Goal: Information Seeking & Learning: Learn about a topic

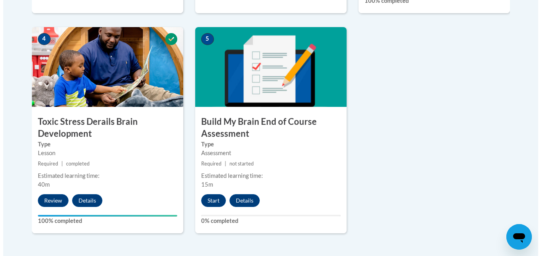
scroll to position [459, 0]
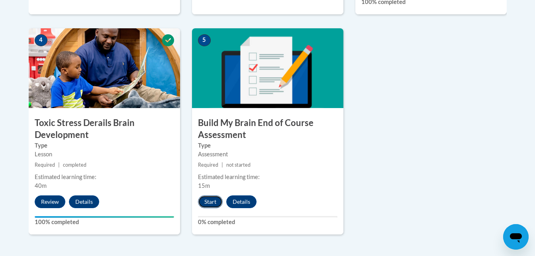
click at [209, 204] on button "Start" at bounding box center [210, 201] width 25 height 13
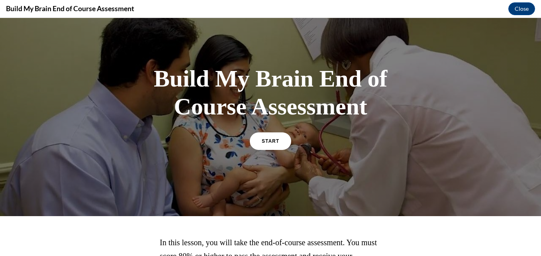
scroll to position [14, 0]
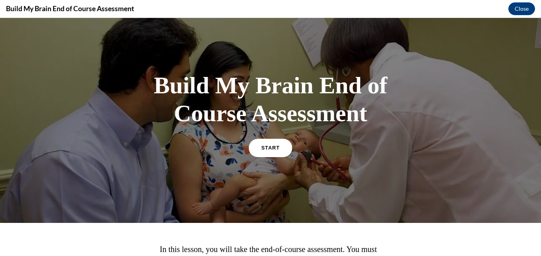
click at [266, 153] on link "START" at bounding box center [270, 147] width 43 height 18
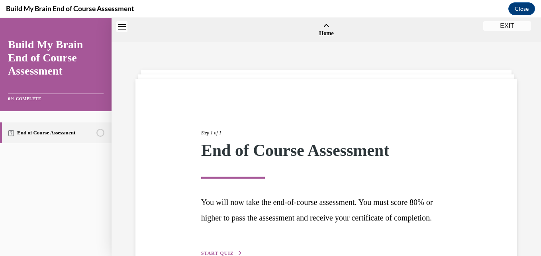
scroll to position [25, 0]
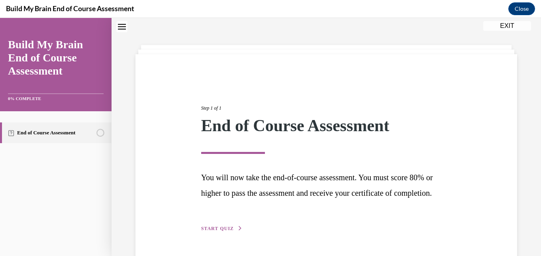
click at [230, 231] on span "START QUIZ" at bounding box center [217, 229] width 33 height 6
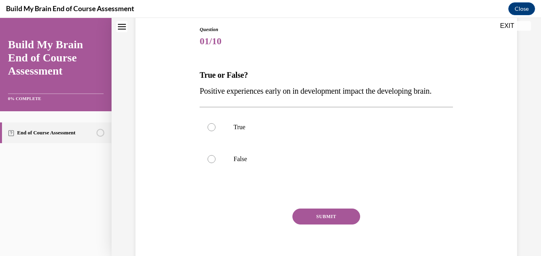
scroll to position [80, 0]
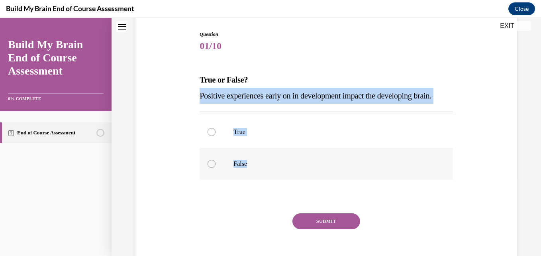
drag, startPoint x: 197, startPoint y: 96, endPoint x: 272, endPoint y: 184, distance: 115.0
click at [272, 184] on div "Question 01/10 True or False? Positive experiences early on in development impa…" at bounding box center [326, 149] width 257 height 260
copy div "Positive experiences early on in development impact the developing brain. True …"
click at [209, 136] on div at bounding box center [212, 132] width 8 height 8
click at [209, 136] on input "True" at bounding box center [212, 132] width 8 height 8
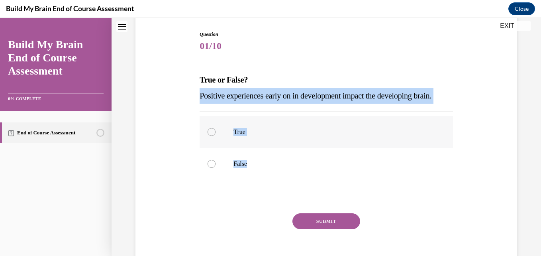
radio input "true"
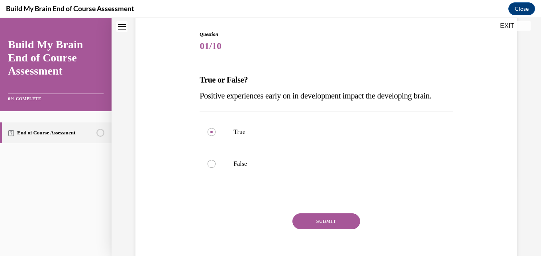
click at [312, 229] on button "SUBMIT" at bounding box center [326, 221] width 68 height 16
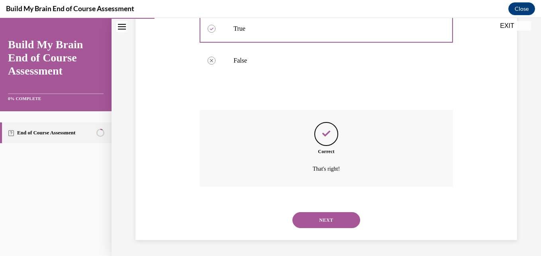
scroll to position [199, 0]
click at [335, 222] on button "NEXT" at bounding box center [326, 220] width 68 height 16
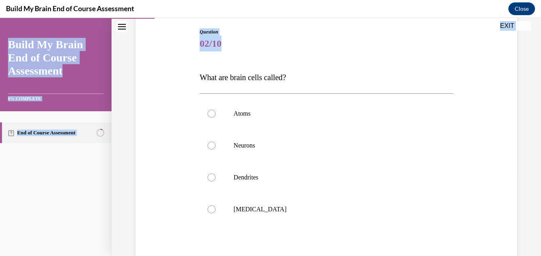
scroll to position [149, 0]
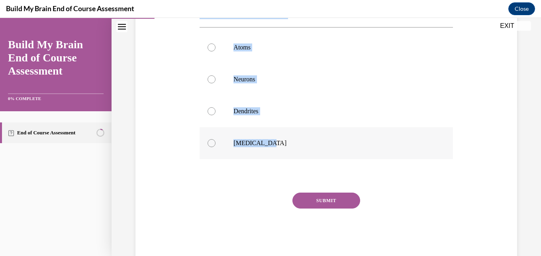
drag, startPoint x: 197, startPoint y: 161, endPoint x: 267, endPoint y: 147, distance: 71.5
click at [267, 147] on div "Question 02/10 What are brain cells called? Atoms Neurons Dendrites Grey matter…" at bounding box center [326, 104] width 257 height 308
copy div "What are brain cells called? Atoms Neurons Dendrites Grey matter"
click at [209, 80] on div at bounding box center [212, 79] width 8 height 8
click at [209, 80] on input "Neurons" at bounding box center [212, 79] width 8 height 8
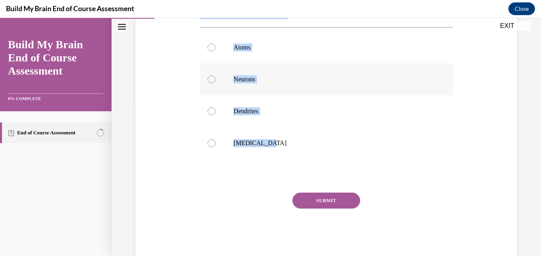
radio input "true"
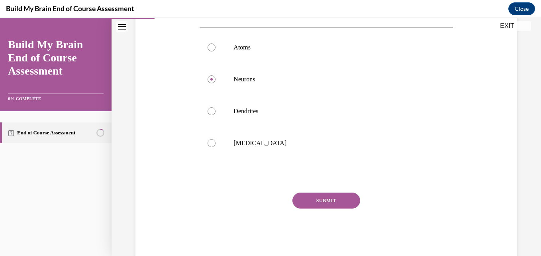
click at [301, 202] on button "SUBMIT" at bounding box center [326, 200] width 68 height 16
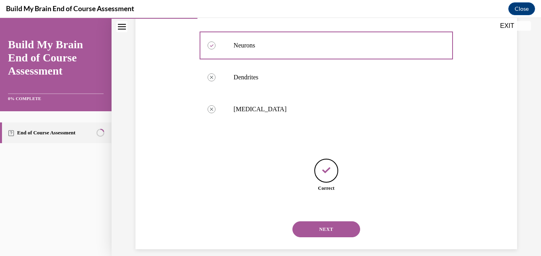
scroll to position [192, 0]
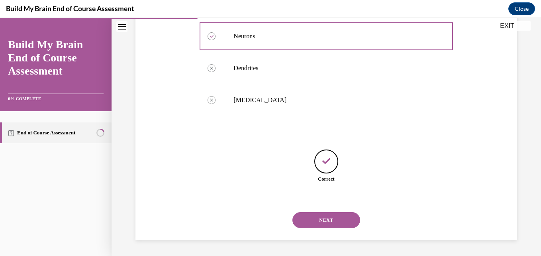
click at [323, 221] on button "NEXT" at bounding box center [326, 220] width 68 height 16
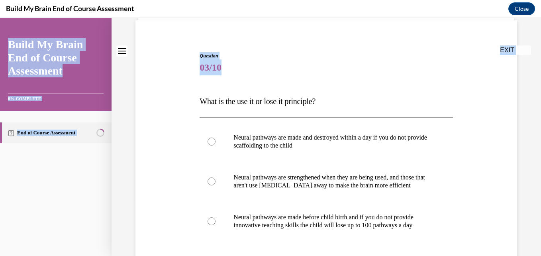
scroll to position [167, 0]
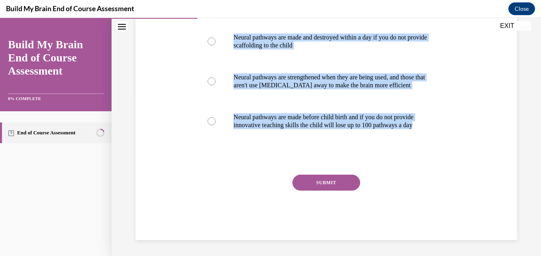
drag, startPoint x: 193, startPoint y: 157, endPoint x: 351, endPoint y: 143, distance: 158.8
click at [351, 143] on div "Question 03/10 What is the use it or lose it principle? Neural pathways are mad…" at bounding box center [326, 84] width 386 height 312
copy div "What is the use it or lose it principle? Neural pathways are made and destroyed…"
click at [214, 77] on div at bounding box center [212, 81] width 8 height 8
click at [214, 77] on input "Neural pathways are strengthened when they are being used, and those that aren'…" at bounding box center [212, 81] width 8 height 8
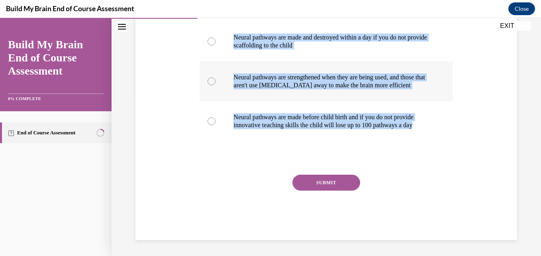
radio input "true"
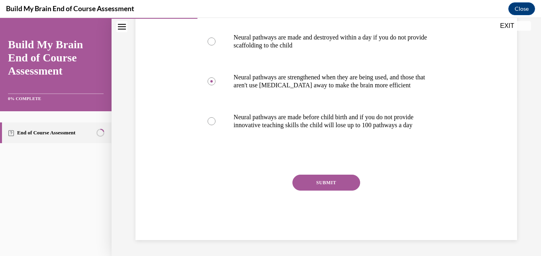
click at [334, 182] on button "SUBMIT" at bounding box center [326, 183] width 68 height 16
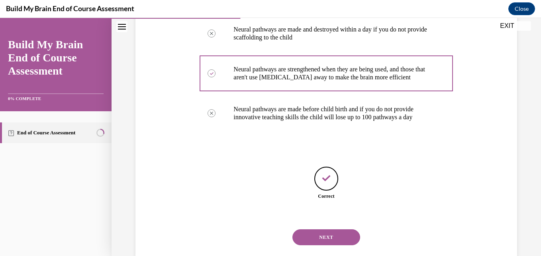
scroll to position [192, 0]
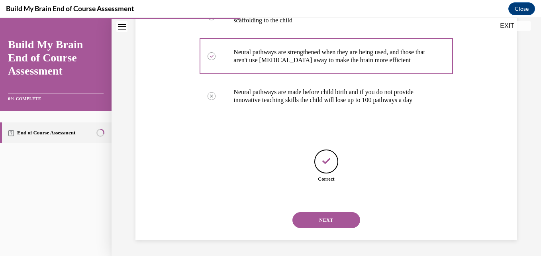
click at [320, 225] on button "NEXT" at bounding box center [326, 220] width 68 height 16
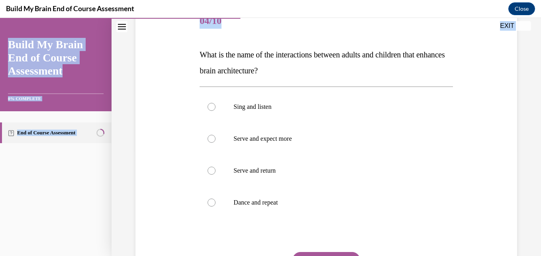
scroll to position [180, 0]
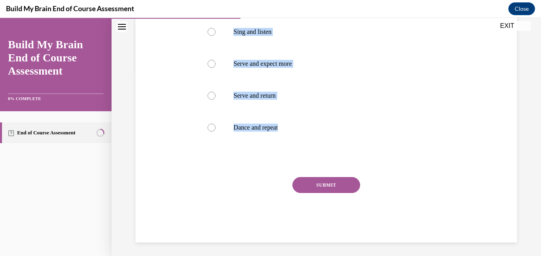
drag, startPoint x: 198, startPoint y: 155, endPoint x: 319, endPoint y: 149, distance: 121.3
click at [319, 149] on div "Question 04/10 What is the name of the interactions between adults and children…" at bounding box center [326, 81] width 257 height 324
copy div "What is the name of the interactions between adults and children that enhances …"
click at [215, 97] on label "Serve and return" at bounding box center [326, 96] width 253 height 32
click at [215, 97] on input "Serve and return" at bounding box center [212, 96] width 8 height 8
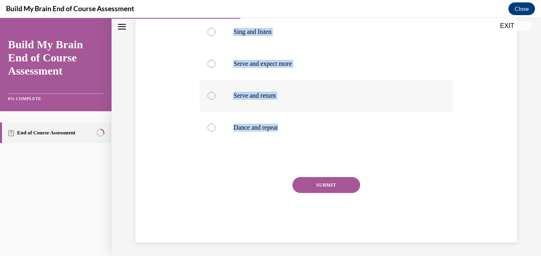
radio input "true"
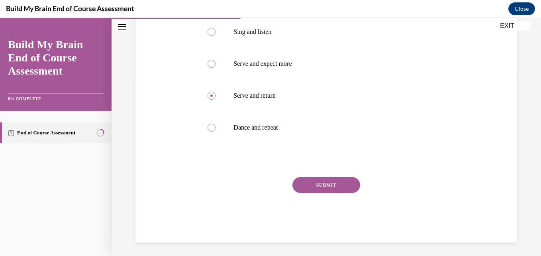
click at [313, 186] on button "SUBMIT" at bounding box center [326, 185] width 68 height 16
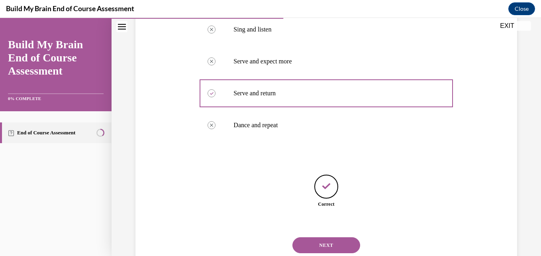
scroll to position [208, 0]
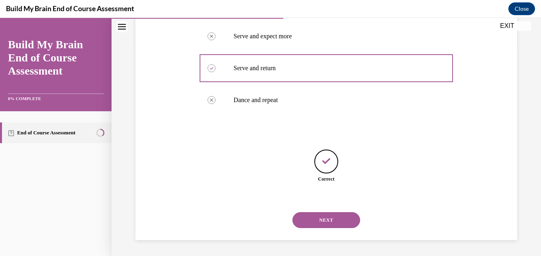
click at [323, 216] on button "NEXT" at bounding box center [326, 220] width 68 height 16
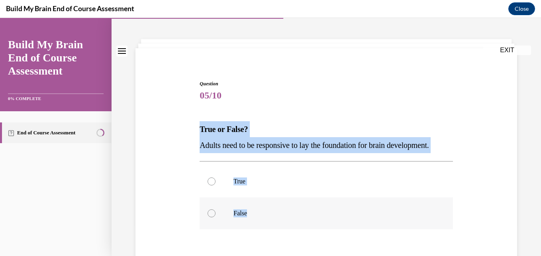
scroll to position [57, 0]
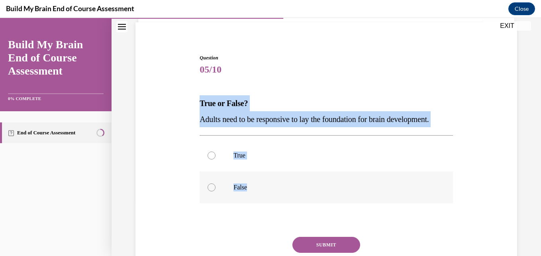
drag, startPoint x: 196, startPoint y: 157, endPoint x: 285, endPoint y: 197, distance: 97.7
click at [285, 197] on div "Question 05/10 True or False? Adults need to be responsive to lay the foundatio…" at bounding box center [326, 166] width 386 height 272
copy div "True or False? Adults need to be responsive to lay the foundation for brain dev…"
click at [206, 171] on label "True" at bounding box center [326, 155] width 253 height 32
click at [208, 159] on input "True" at bounding box center [212, 155] width 8 height 8
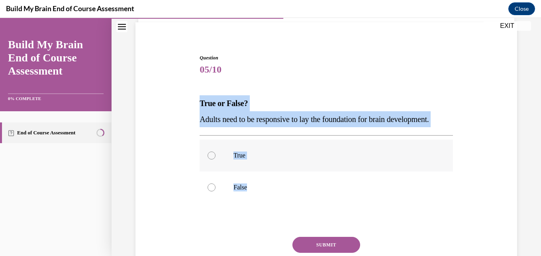
radio input "true"
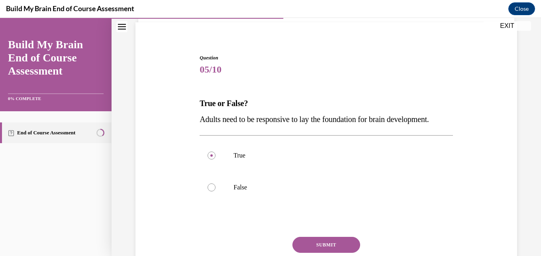
click at [324, 253] on button "SUBMIT" at bounding box center [326, 245] width 68 height 16
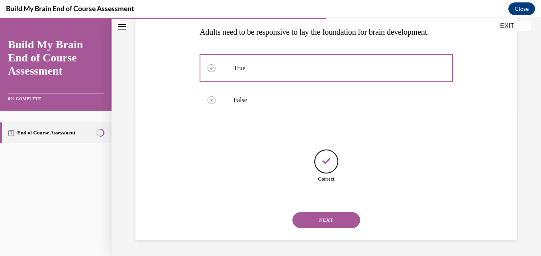
scroll to position [160, 0]
click at [328, 220] on button "NEXT" at bounding box center [326, 220] width 68 height 16
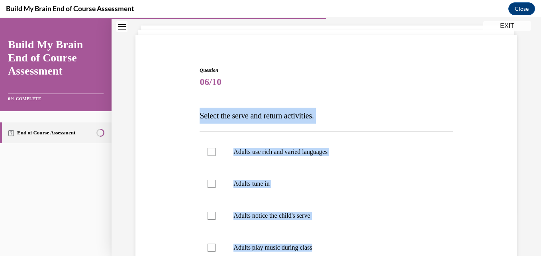
scroll to position [155, 0]
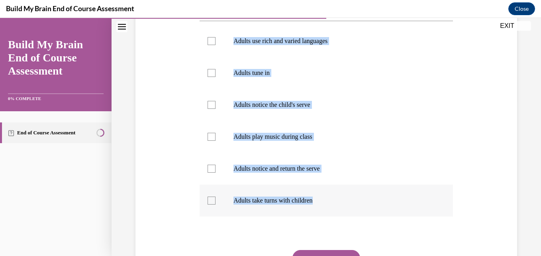
drag, startPoint x: 197, startPoint y: 159, endPoint x: 328, endPoint y: 214, distance: 141.9
click at [328, 214] on div "Question 06/10 Select the serve and return activities. Adults use rich and vari…" at bounding box center [326, 129] width 257 height 371
copy div "Select the serve and return activities. Adults use rich and varied languages Ad…"
click at [208, 41] on div at bounding box center [212, 41] width 8 height 8
click at [208, 41] on input "Adults use rich and varied languages" at bounding box center [212, 41] width 8 height 8
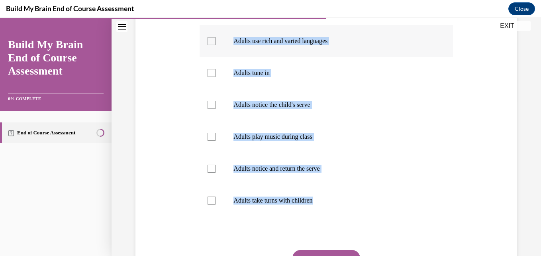
checkbox input "true"
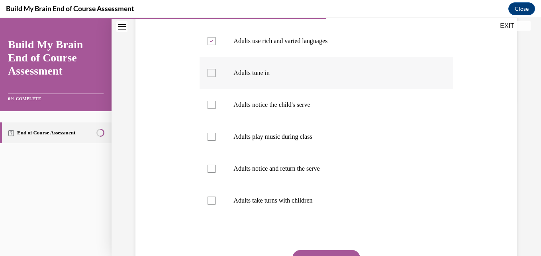
click at [208, 72] on div at bounding box center [212, 73] width 8 height 8
click at [208, 72] on input "Adults tune in" at bounding box center [212, 73] width 8 height 8
checkbox input "true"
click at [212, 106] on div at bounding box center [212, 105] width 8 height 8
click at [212, 106] on input "Adults notice the child's serve" at bounding box center [212, 105] width 8 height 8
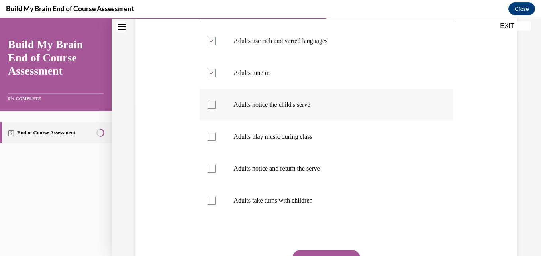
checkbox input "true"
click at [212, 168] on div at bounding box center [212, 169] width 8 height 8
click at [212, 168] on input "Adults notice and return the serve" at bounding box center [212, 169] width 8 height 8
checkbox input "true"
click at [213, 201] on div at bounding box center [212, 200] width 8 height 8
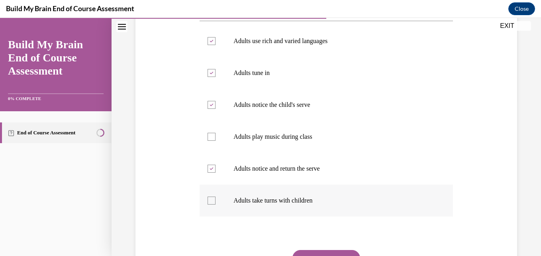
click at [213, 201] on input "Adults take turns with children" at bounding box center [212, 200] width 8 height 8
checkbox input "true"
click at [332, 252] on button "SUBMIT" at bounding box center [326, 258] width 68 height 16
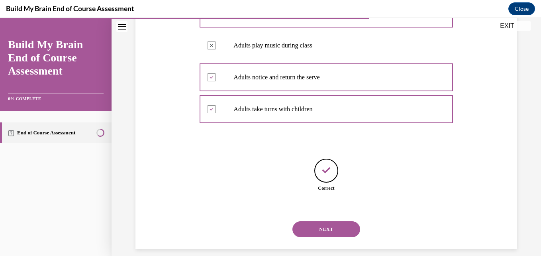
scroll to position [255, 0]
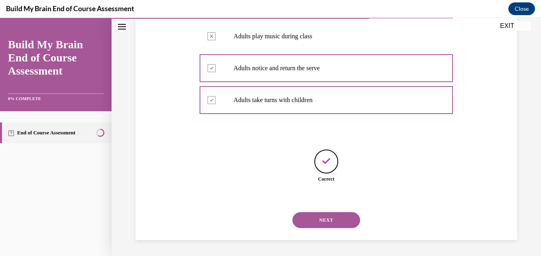
click at [328, 216] on button "NEXT" at bounding box center [326, 220] width 68 height 16
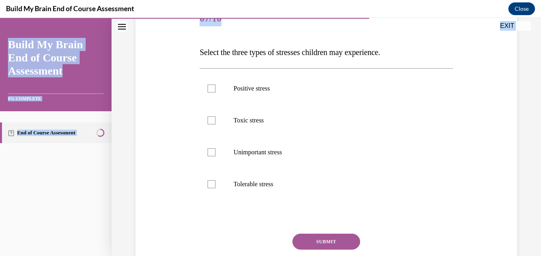
scroll to position [167, 0]
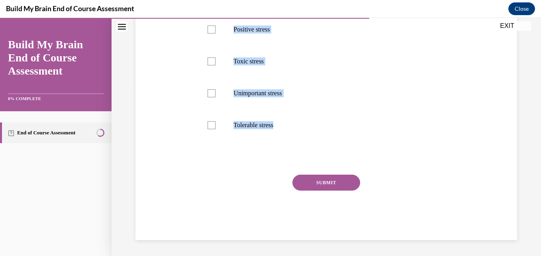
drag, startPoint x: 194, startPoint y: 158, endPoint x: 306, endPoint y: 157, distance: 111.6
click at [306, 157] on div "Question 07/10 Select the three types of stresses children may experience. Posi…" at bounding box center [326, 80] width 386 height 320
copy div "Select the three types of stresses children may experience. Positive stress Tox…"
click at [215, 32] on label "Positive stress" at bounding box center [326, 30] width 253 height 32
click at [215, 32] on input "Positive stress" at bounding box center [212, 30] width 8 height 8
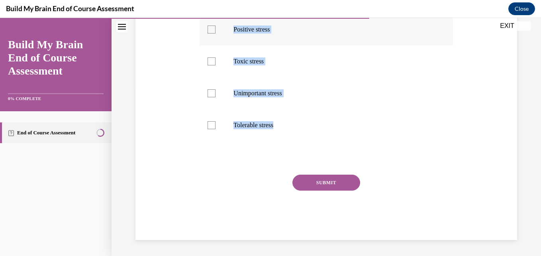
checkbox input "true"
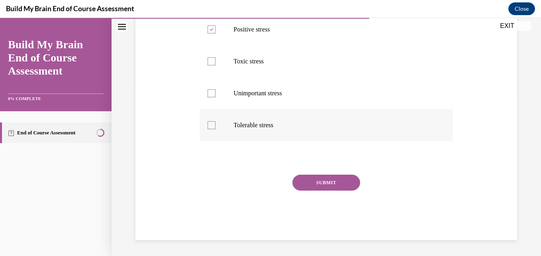
click at [212, 125] on div at bounding box center [212, 125] width 8 height 8
click at [212, 125] on input "Tolerable stress" at bounding box center [212, 125] width 8 height 8
checkbox input "true"
click at [212, 61] on div at bounding box center [212, 61] width 8 height 8
click at [212, 61] on input "Toxic stress" at bounding box center [212, 61] width 8 height 8
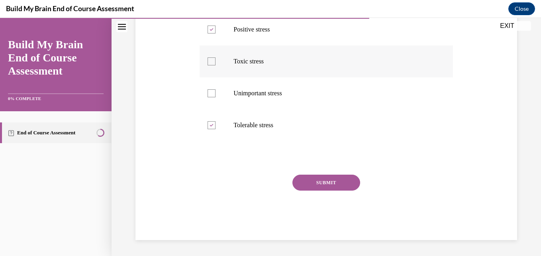
checkbox input "true"
click at [325, 179] on button "SUBMIT" at bounding box center [326, 183] width 68 height 16
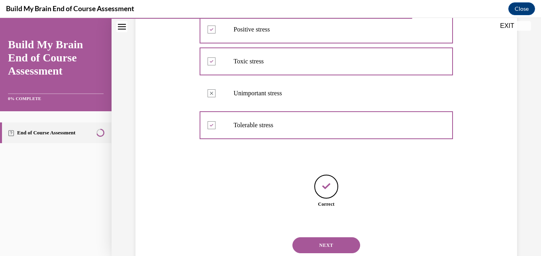
scroll to position [192, 0]
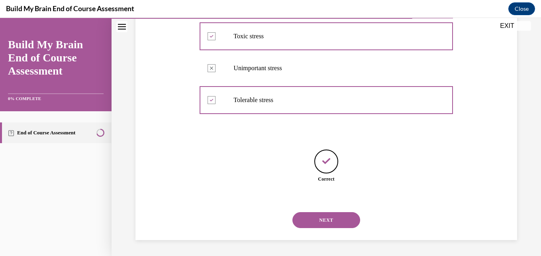
click at [336, 220] on button "NEXT" at bounding box center [326, 220] width 68 height 16
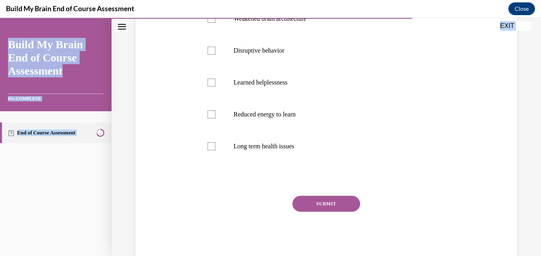
scroll to position [198, 0]
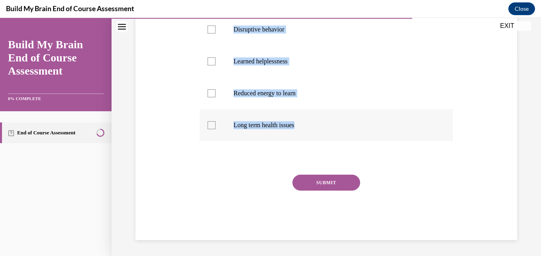
drag, startPoint x: 191, startPoint y: 156, endPoint x: 390, endPoint y: 140, distance: 199.5
click at [390, 140] on div "Question 08/10 Select the consequences to prolonged exposure to toxic stress. W…" at bounding box center [326, 63] width 386 height 351
copy div "Select the consequences to prolonged exposure to toxic stress. Weakened brain a…"
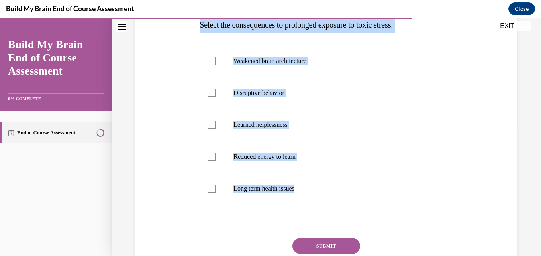
scroll to position [134, 0]
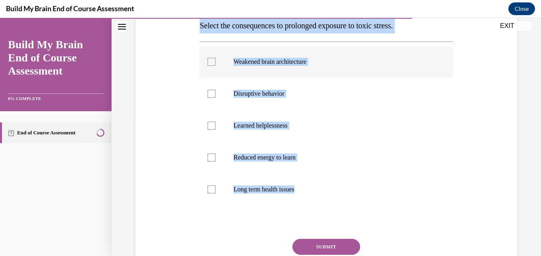
click at [208, 63] on div at bounding box center [212, 62] width 8 height 8
click at [208, 63] on input "Weakened brain architecture" at bounding box center [212, 62] width 8 height 8
checkbox input "true"
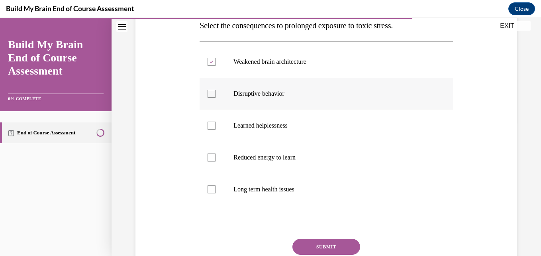
click at [210, 94] on div at bounding box center [212, 94] width 8 height 8
click at [210, 94] on input "Disruptive behavior" at bounding box center [212, 94] width 8 height 8
checkbox input "true"
click at [211, 127] on div at bounding box center [212, 126] width 8 height 8
click at [211, 127] on input "Learned helplessness" at bounding box center [212, 126] width 8 height 8
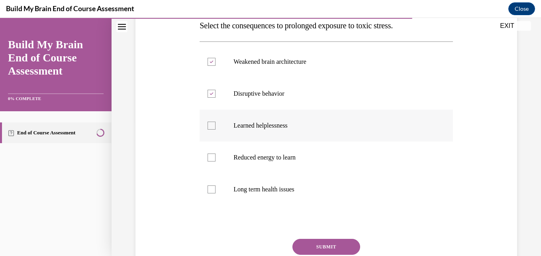
checkbox input "true"
click at [212, 160] on div at bounding box center [212, 157] width 8 height 8
click at [212, 160] on input "Reduced energy to learn" at bounding box center [212, 157] width 8 height 8
checkbox input "true"
click at [212, 192] on div at bounding box center [212, 189] width 8 height 8
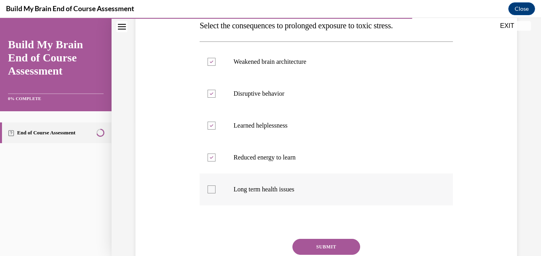
click at [212, 192] on input "Long term health issues" at bounding box center [212, 189] width 8 height 8
checkbox input "true"
click at [337, 241] on button "SUBMIT" at bounding box center [326, 247] width 68 height 16
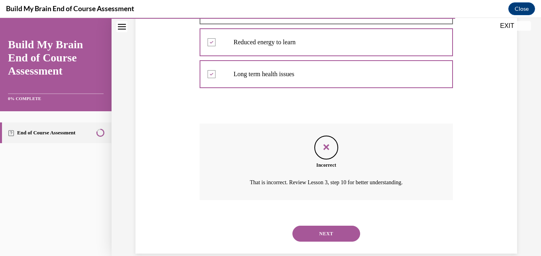
scroll to position [263, 0]
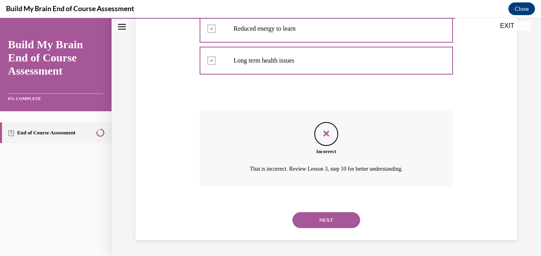
click at [338, 220] on button "NEXT" at bounding box center [326, 220] width 68 height 16
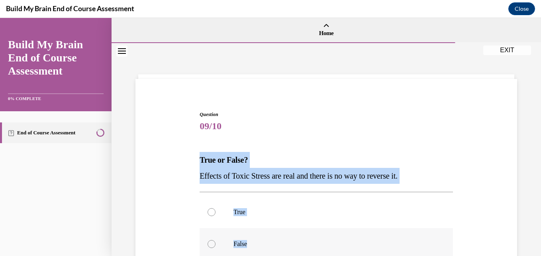
drag, startPoint x: 194, startPoint y: 159, endPoint x: 316, endPoint y: 238, distance: 145.6
click at [316, 238] on div "Question 09/10 True or False? Effects of Toxic Stress are real and there is no …" at bounding box center [326, 223] width 386 height 272
copy div "True or False? Effects of Toxic Stress are real and there is no way to reverse …"
click at [214, 242] on div at bounding box center [212, 244] width 8 height 8
click at [214, 242] on input "False" at bounding box center [212, 244] width 8 height 8
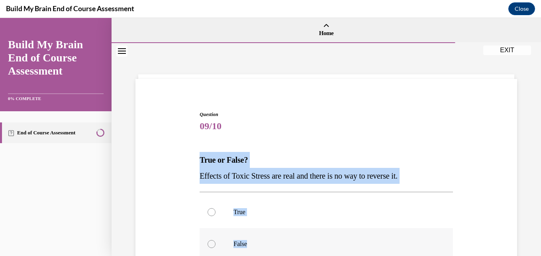
radio input "true"
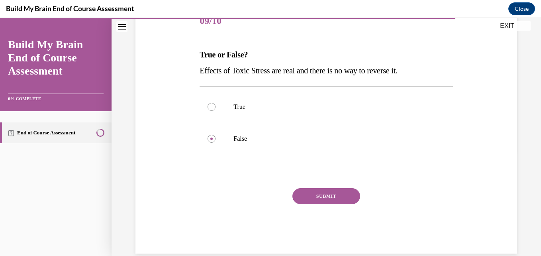
scroll to position [119, 0]
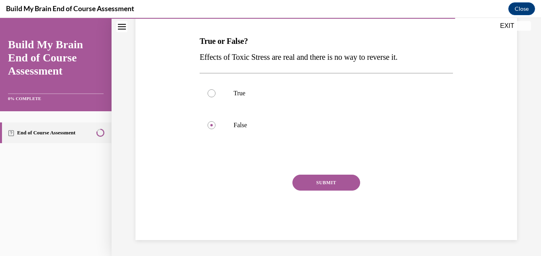
click at [312, 186] on button "SUBMIT" at bounding box center [326, 183] width 68 height 16
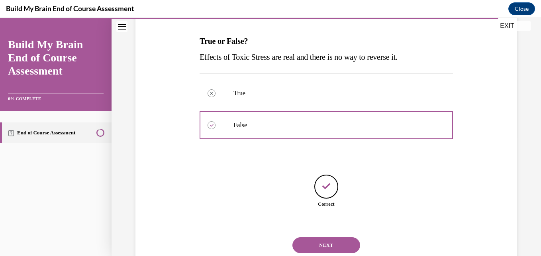
scroll to position [144, 0]
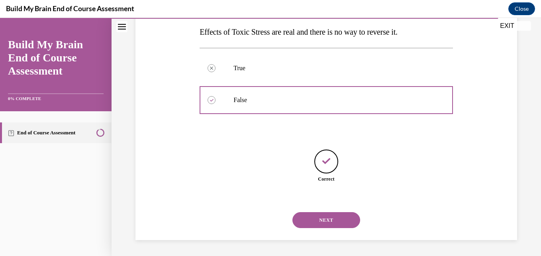
click at [325, 217] on button "NEXT" at bounding box center [326, 220] width 68 height 16
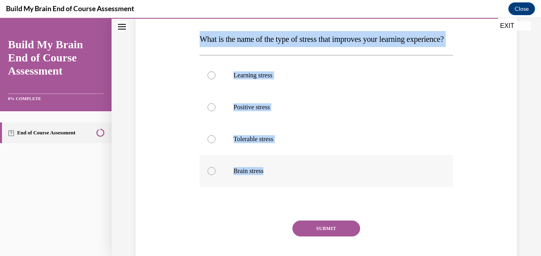
scroll to position [126, 0]
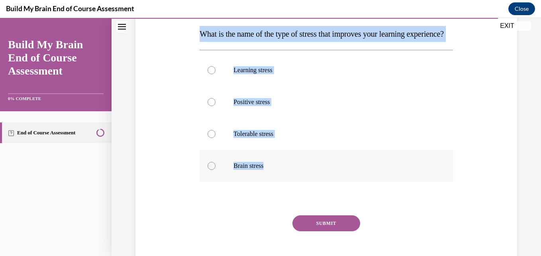
drag, startPoint x: 198, startPoint y: 156, endPoint x: 282, endPoint y: 184, distance: 88.8
click at [282, 184] on div "Question 10/10 What is the name of the type of stress that improves your learni…" at bounding box center [326, 127] width 257 height 308
copy div "What is the name of the type of stress that improves your learning experience? …"
click at [212, 106] on div at bounding box center [212, 102] width 8 height 8
click at [212, 106] on input "Positive stress" at bounding box center [212, 102] width 8 height 8
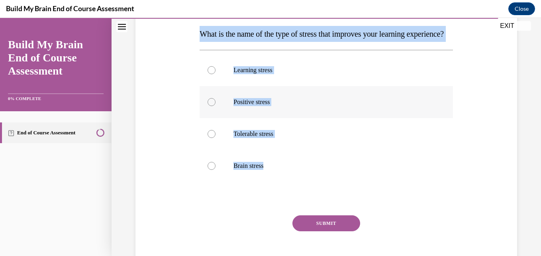
radio input "true"
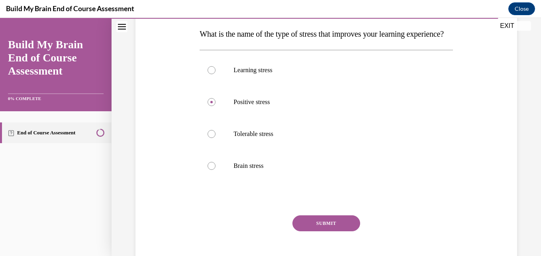
click at [320, 231] on button "SUBMIT" at bounding box center [326, 223] width 68 height 16
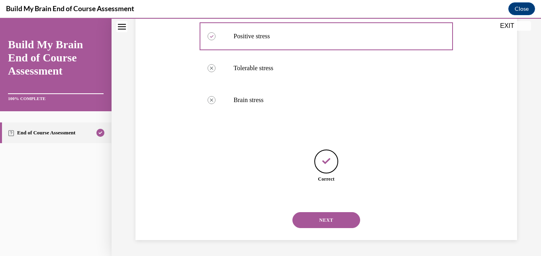
scroll to position [208, 0]
click at [322, 223] on button "NEXT" at bounding box center [326, 220] width 68 height 16
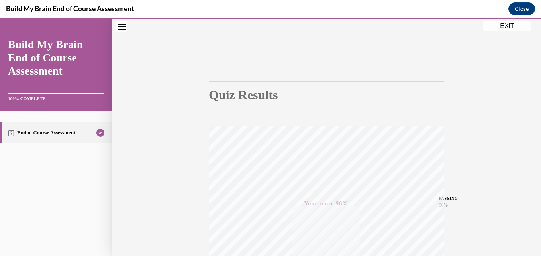
scroll to position [0, 0]
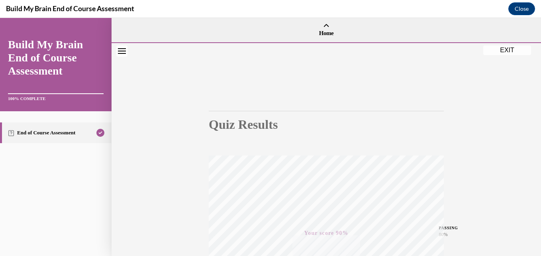
click at [509, 49] on button "EXIT" at bounding box center [507, 50] width 48 height 10
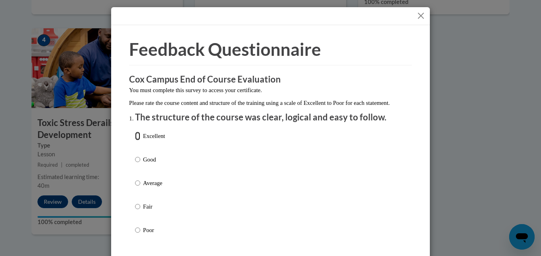
click at [135, 140] on input "Excellent" at bounding box center [137, 135] width 5 height 9
radio input "true"
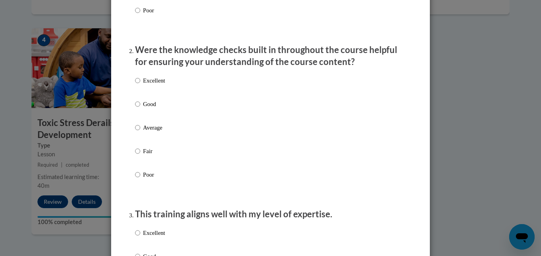
scroll to position [222, 0]
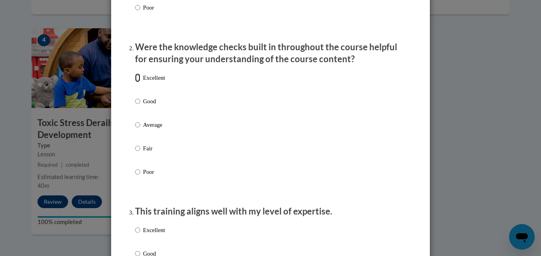
click at [135, 82] on input "Excellent" at bounding box center [137, 77] width 5 height 9
radio input "true"
click at [135, 234] on input "Excellent" at bounding box center [137, 230] width 5 height 9
radio input "true"
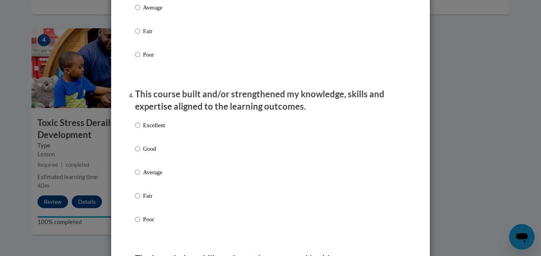
scroll to position [553, 0]
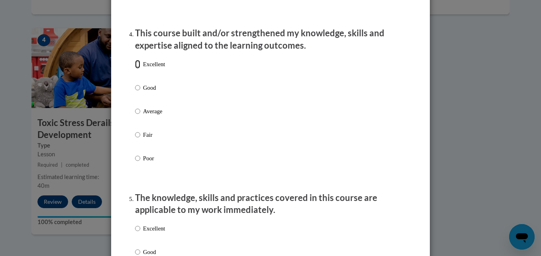
click at [137, 69] on input "Excellent" at bounding box center [137, 64] width 5 height 9
radio input "true"
click at [135, 240] on label "Excellent" at bounding box center [150, 235] width 30 height 22
click at [135, 233] on input "Excellent" at bounding box center [137, 228] width 5 height 9
radio input "true"
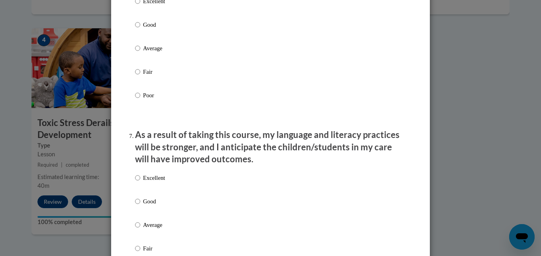
scroll to position [900, 0]
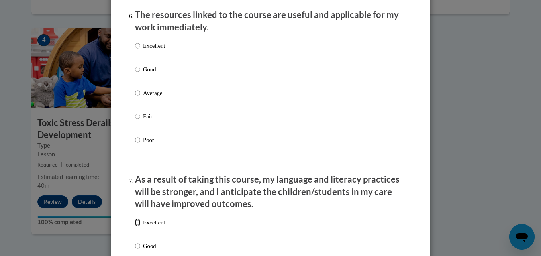
click at [135, 227] on input "Excellent" at bounding box center [137, 222] width 5 height 9
radio input "true"
click at [135, 50] on input "Excellent" at bounding box center [137, 45] width 5 height 9
radio input "true"
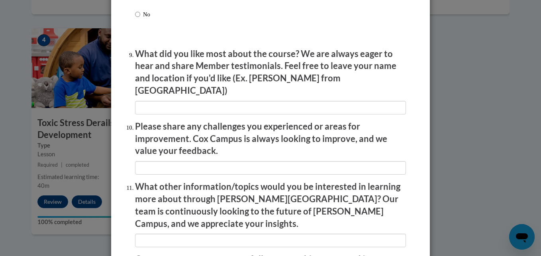
scroll to position [1311, 0]
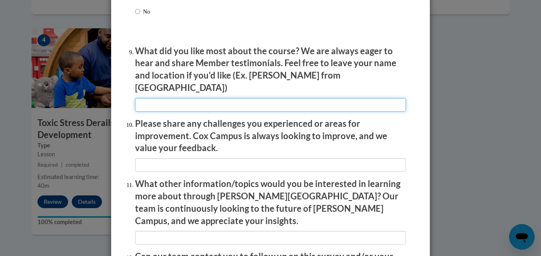
click at [232, 101] on input "textbox" at bounding box center [270, 105] width 271 height 14
type input "How it gave great tips I can use in my classroom"
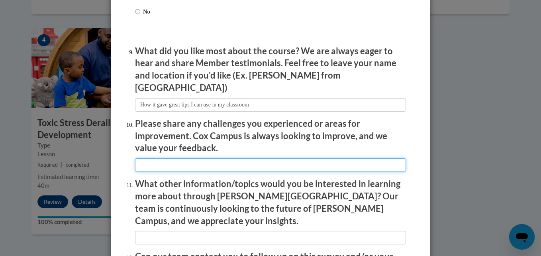
type input "Getting the certificate"
type input "sids"
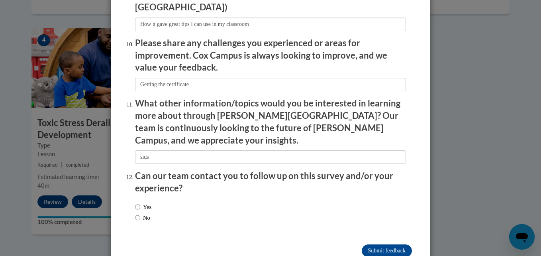
scroll to position [1400, 0]
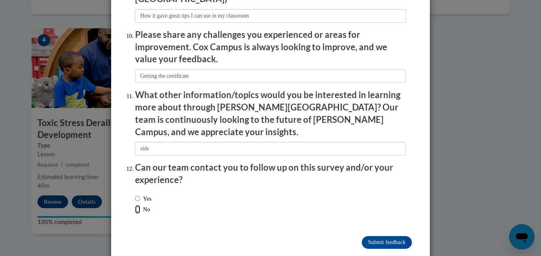
click at [136, 205] on input "No" at bounding box center [137, 209] width 5 height 9
radio input "true"
click at [397, 236] on input "Submit feedback" at bounding box center [387, 242] width 50 height 13
